Goal: Find specific page/section: Find specific page/section

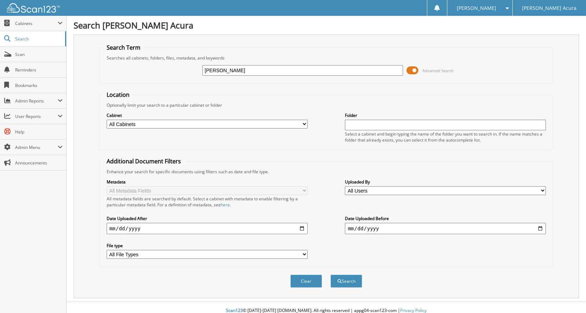
type input "CALLETTA KLEIN"
click at [331, 275] on button "Search" at bounding box center [347, 281] width 32 height 13
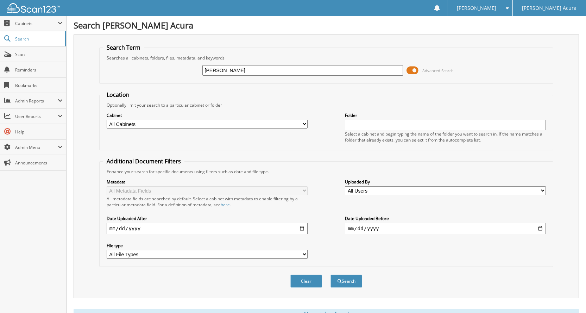
click at [217, 70] on input "[PERSON_NAME]" at bounding box center [302, 70] width 201 height 11
type input "[PERSON_NAME]"
click at [331, 275] on button "Search" at bounding box center [347, 281] width 32 height 13
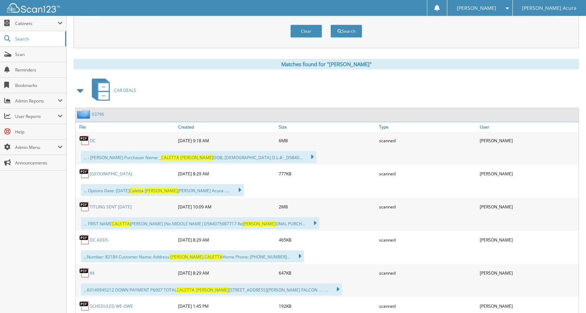
scroll to position [317, 0]
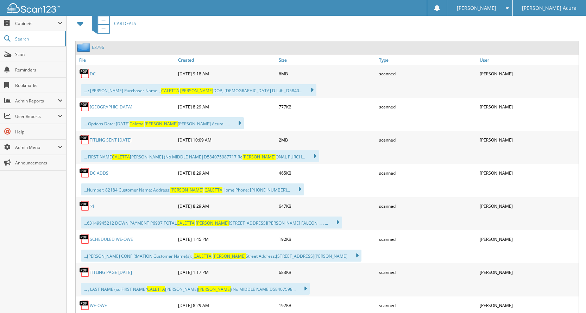
click at [100, 105] on link "[GEOGRAPHIC_DATA]" at bounding box center [111, 107] width 43 height 6
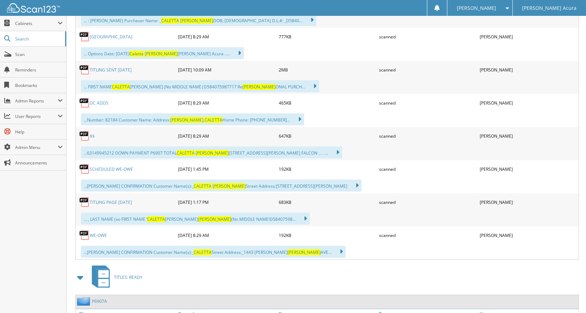
scroll to position [387, 0]
click at [120, 173] on div "SCHEDULED WE-OWE" at bounding box center [126, 169] width 101 height 14
click at [125, 167] on link "SCHEDULED WE-OWE" at bounding box center [111, 169] width 43 height 6
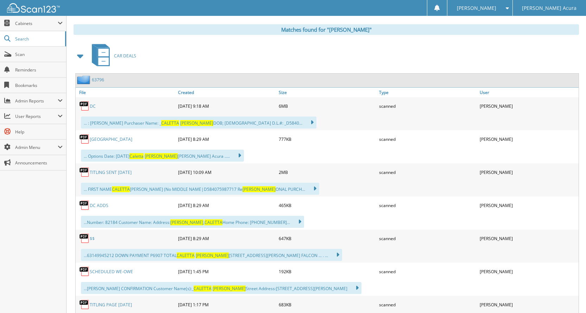
scroll to position [282, 0]
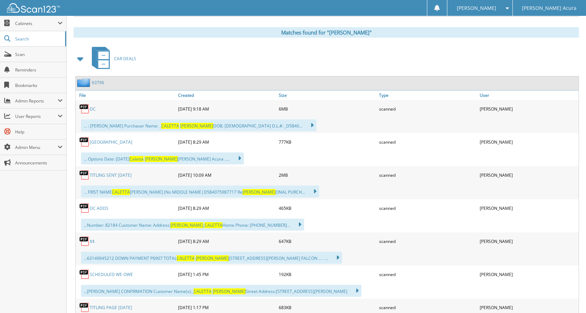
click at [99, 209] on link "DC ADDS" at bounding box center [99, 208] width 19 height 6
click at [27, 55] on span "Scan" at bounding box center [39, 54] width 48 height 6
